Goal: Information Seeking & Learning: Learn about a topic

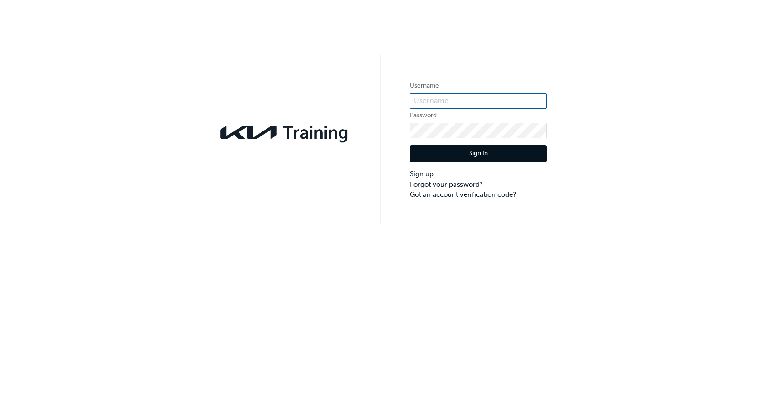
type input "KAU84131B6"
click at [489, 153] on button "Sign In" at bounding box center [478, 153] width 137 height 17
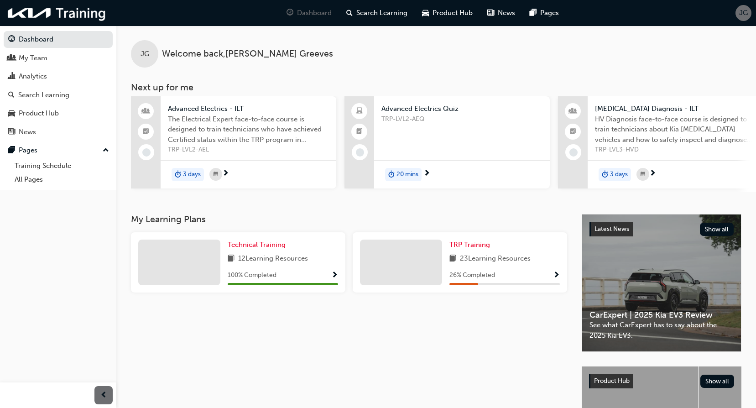
click at [557, 280] on span "Show Progress" at bounding box center [556, 275] width 7 height 8
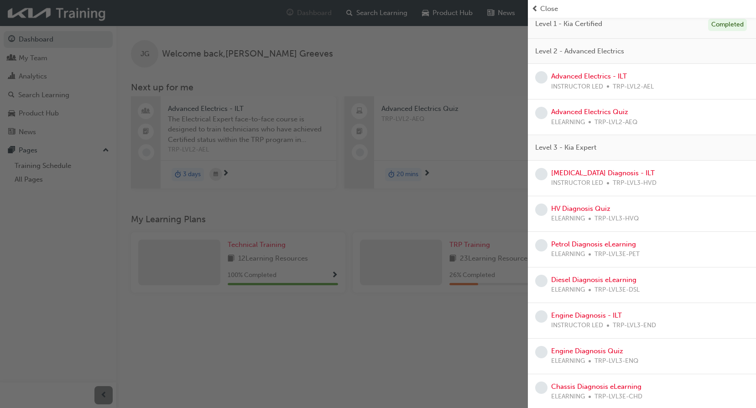
scroll to position [91, 0]
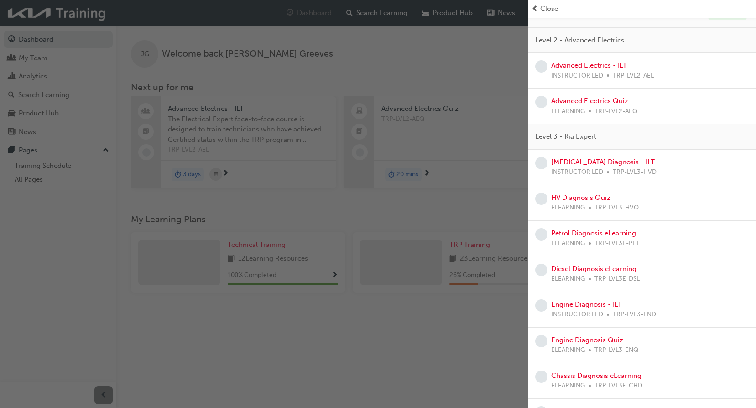
click at [569, 233] on link "Petrol Diagnosis eLearning" at bounding box center [593, 233] width 85 height 8
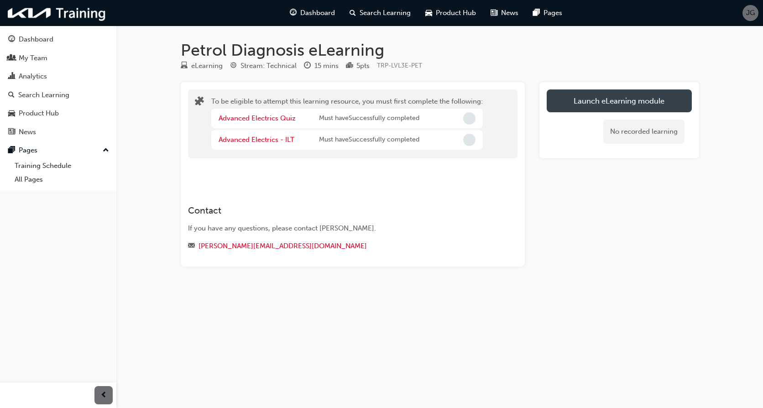
click at [614, 106] on button "Launch eLearning module" at bounding box center [619, 100] width 145 height 23
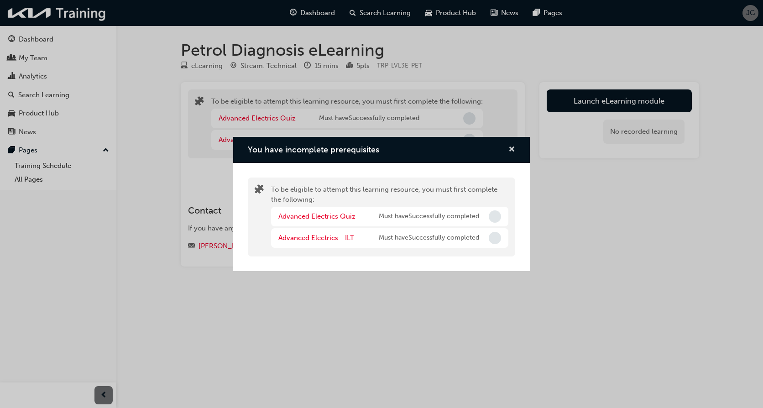
click at [512, 151] on span "cross-icon" at bounding box center [511, 150] width 7 height 8
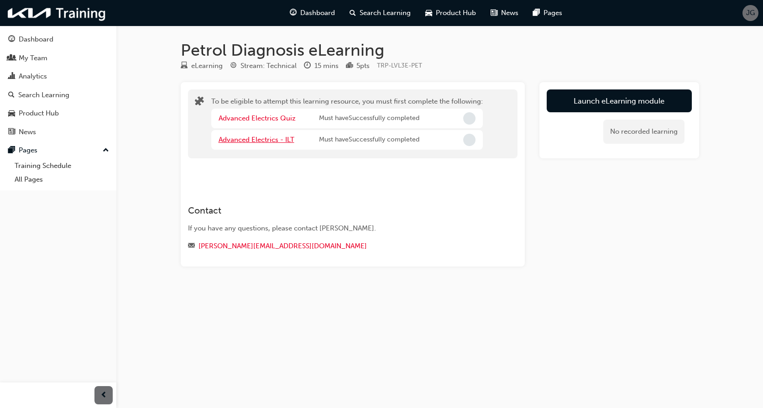
click at [264, 140] on link "Advanced Electrics - ILT" at bounding box center [257, 140] width 76 height 8
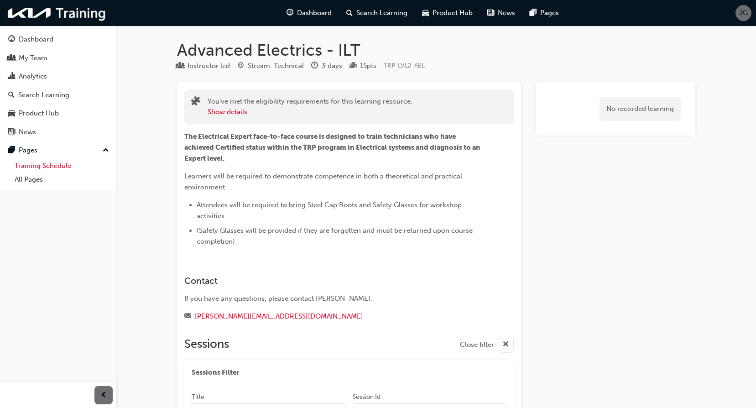
click at [47, 167] on link "Training Schedule" at bounding box center [62, 166] width 102 height 14
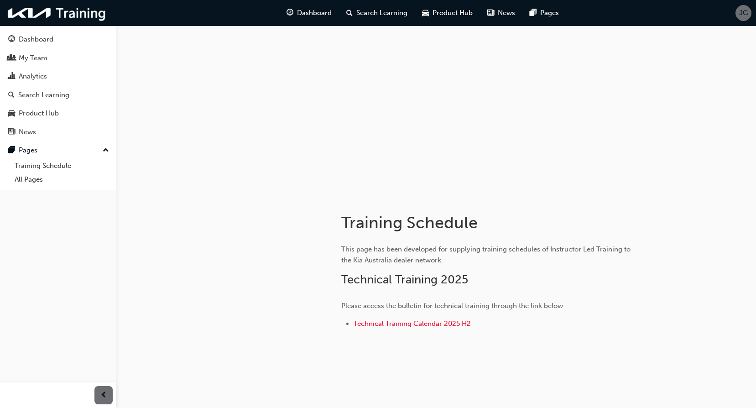
scroll to position [25, 0]
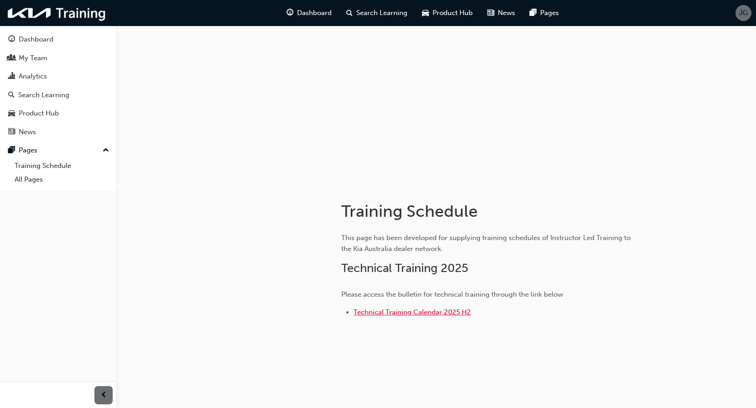
click at [393, 312] on span "Technical Training Calendar 2025 H2" at bounding box center [412, 312] width 117 height 8
